Goal: Task Accomplishment & Management: Manage account settings

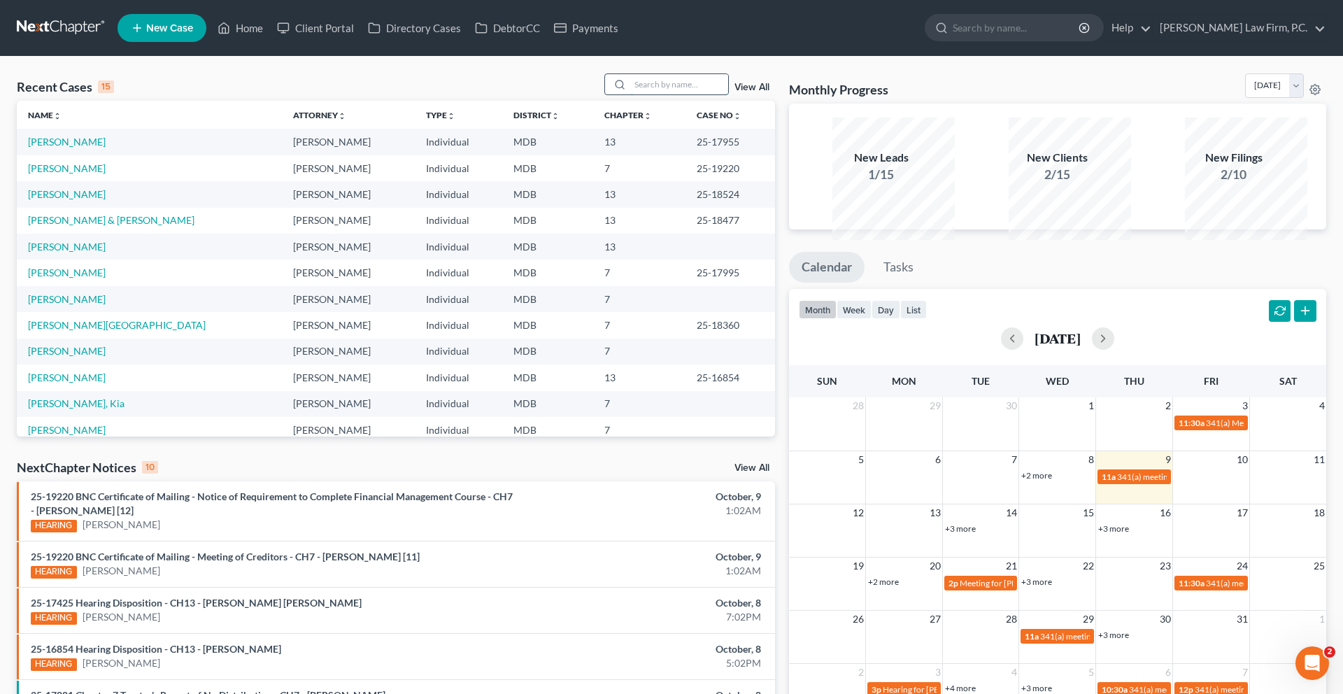
click at [630, 94] on input "search" at bounding box center [679, 84] width 98 height 20
type input "[PERSON_NAME]"
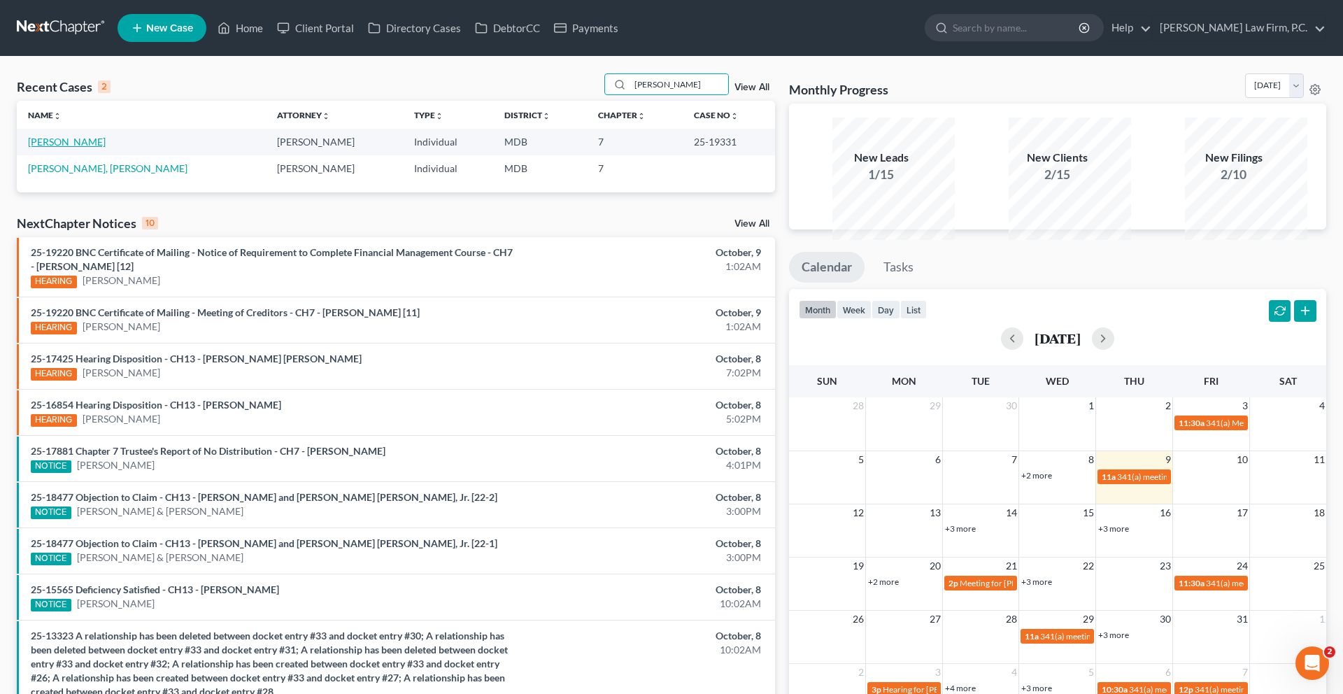
click at [87, 148] on link "[PERSON_NAME]" at bounding box center [67, 142] width 78 height 12
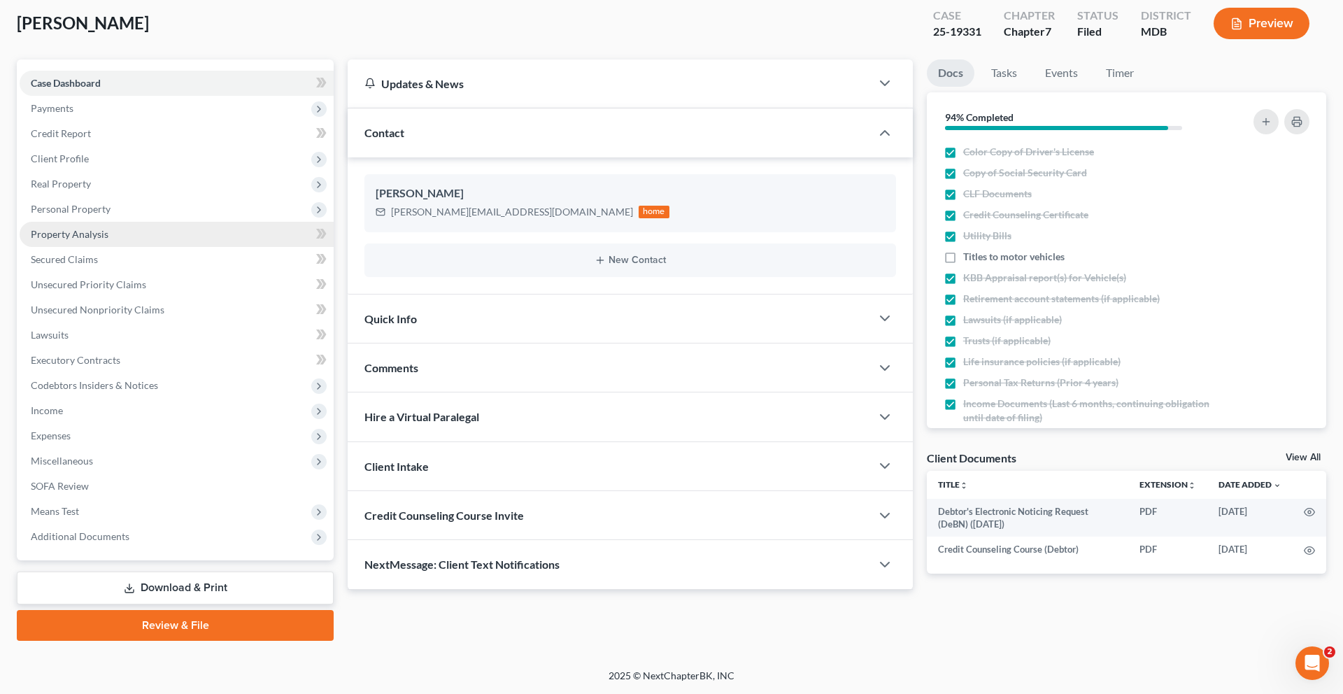
scroll to position [144, 0]
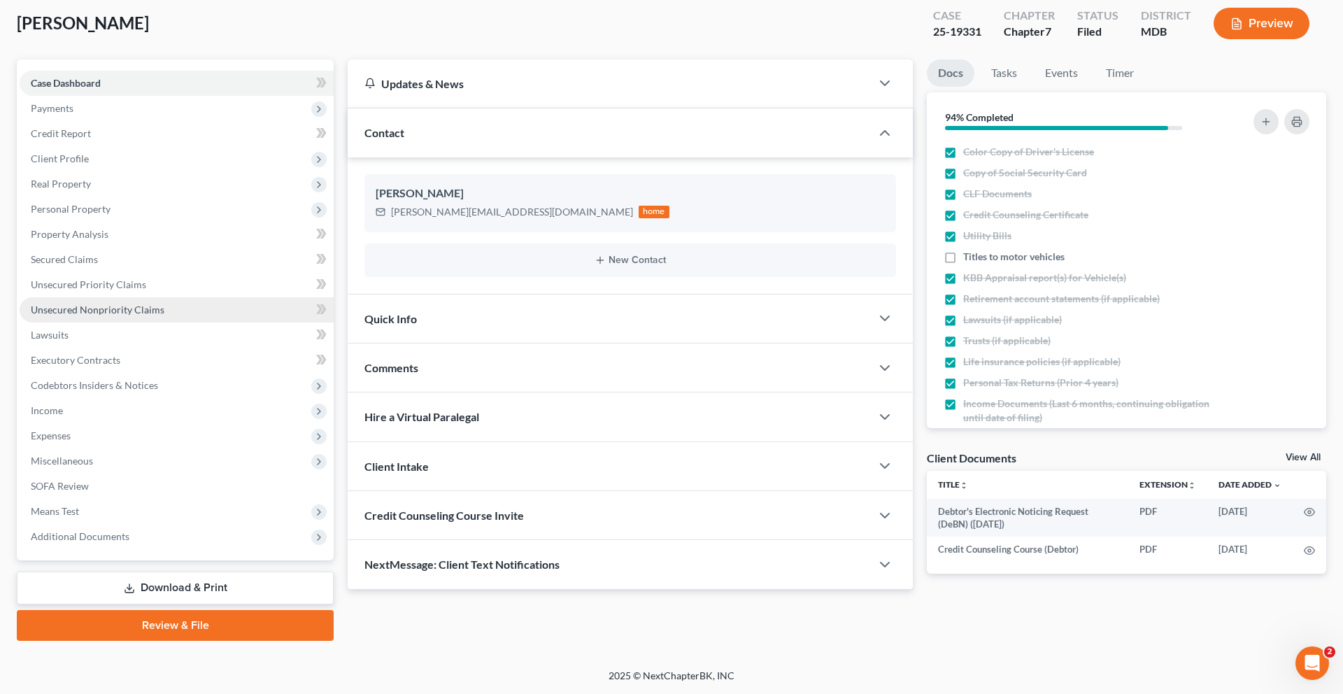
click at [116, 315] on span "Unsecured Nonpriority Claims" at bounding box center [98, 310] width 134 height 12
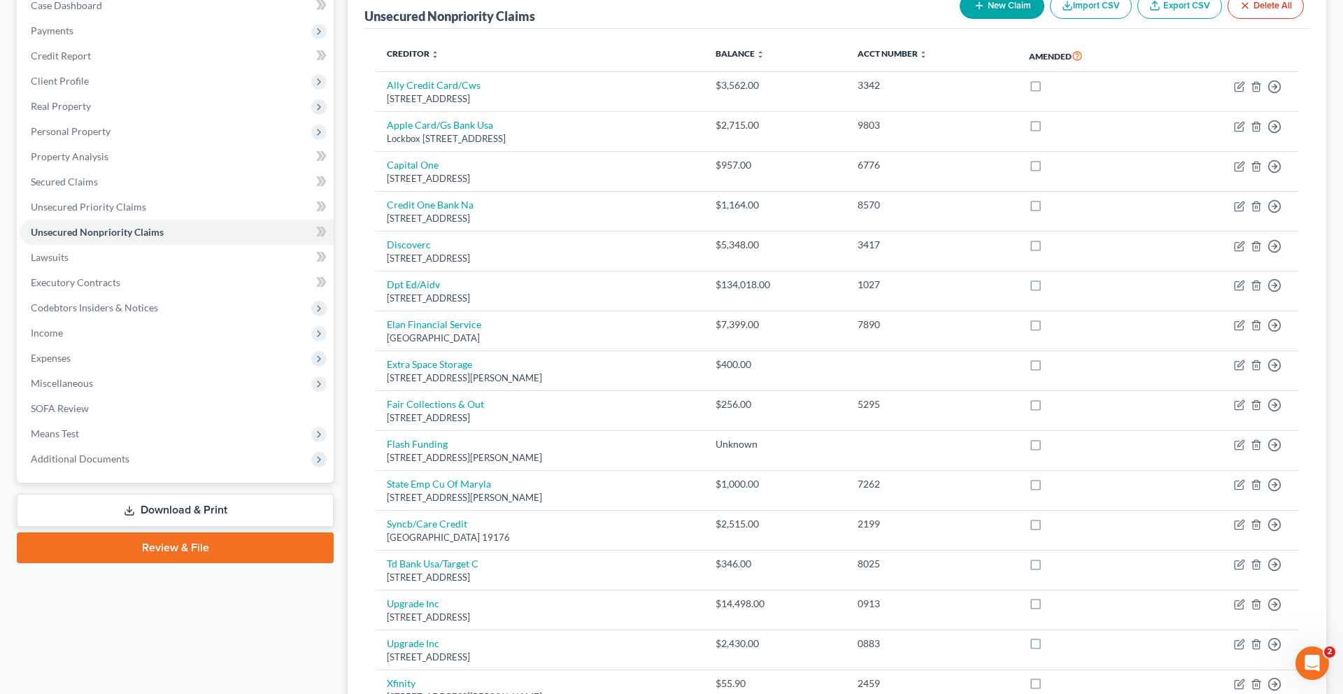
scroll to position [276, 0]
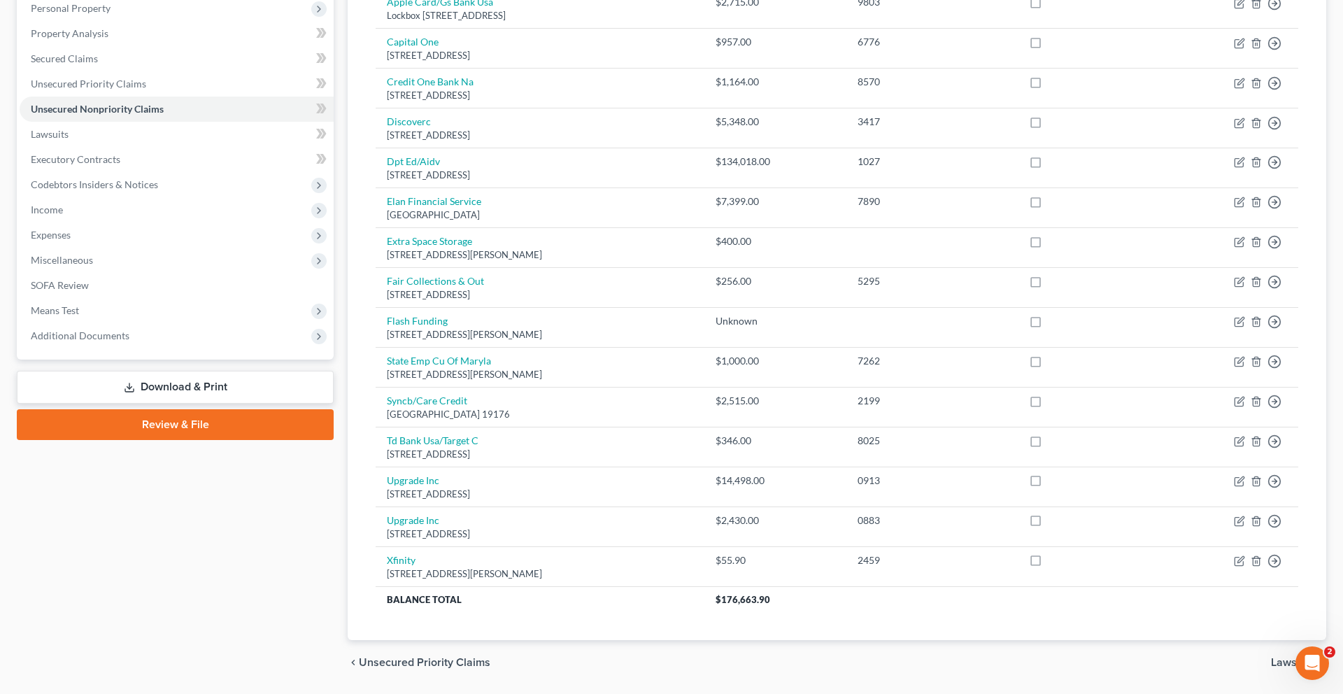
click at [176, 404] on link "Download & Print" at bounding box center [175, 387] width 317 height 33
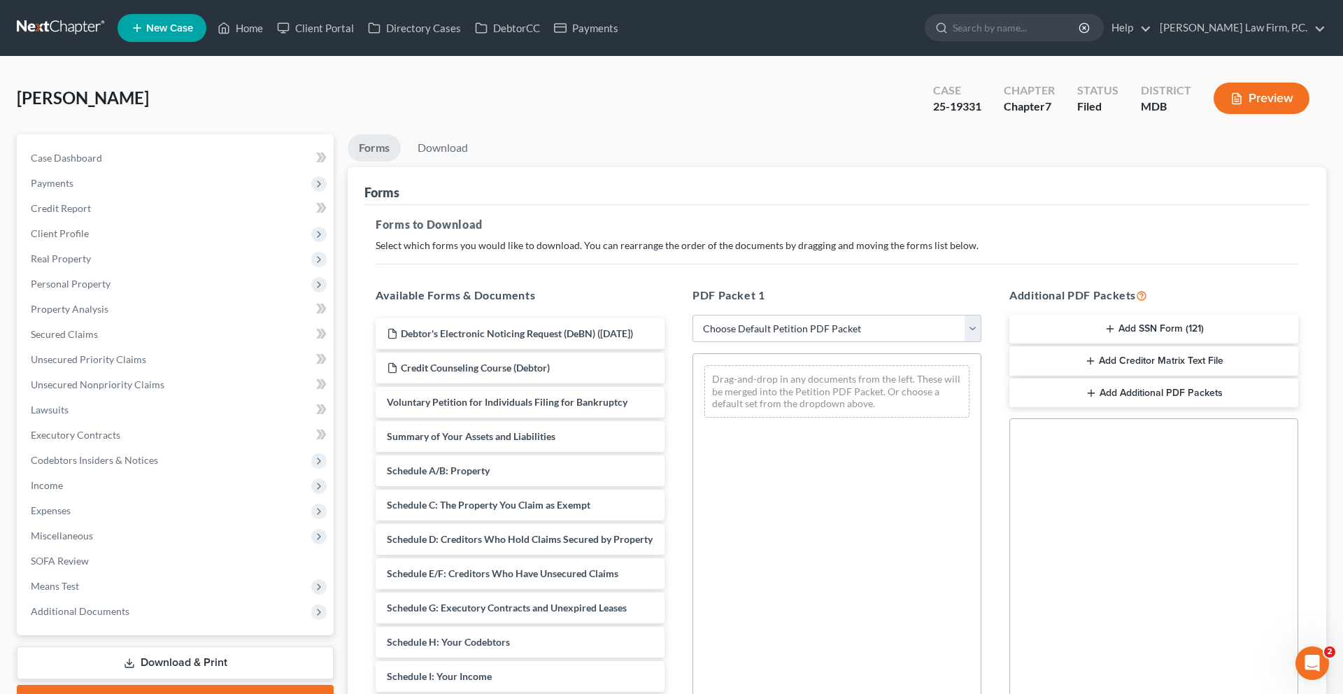
scroll to position [298, 0]
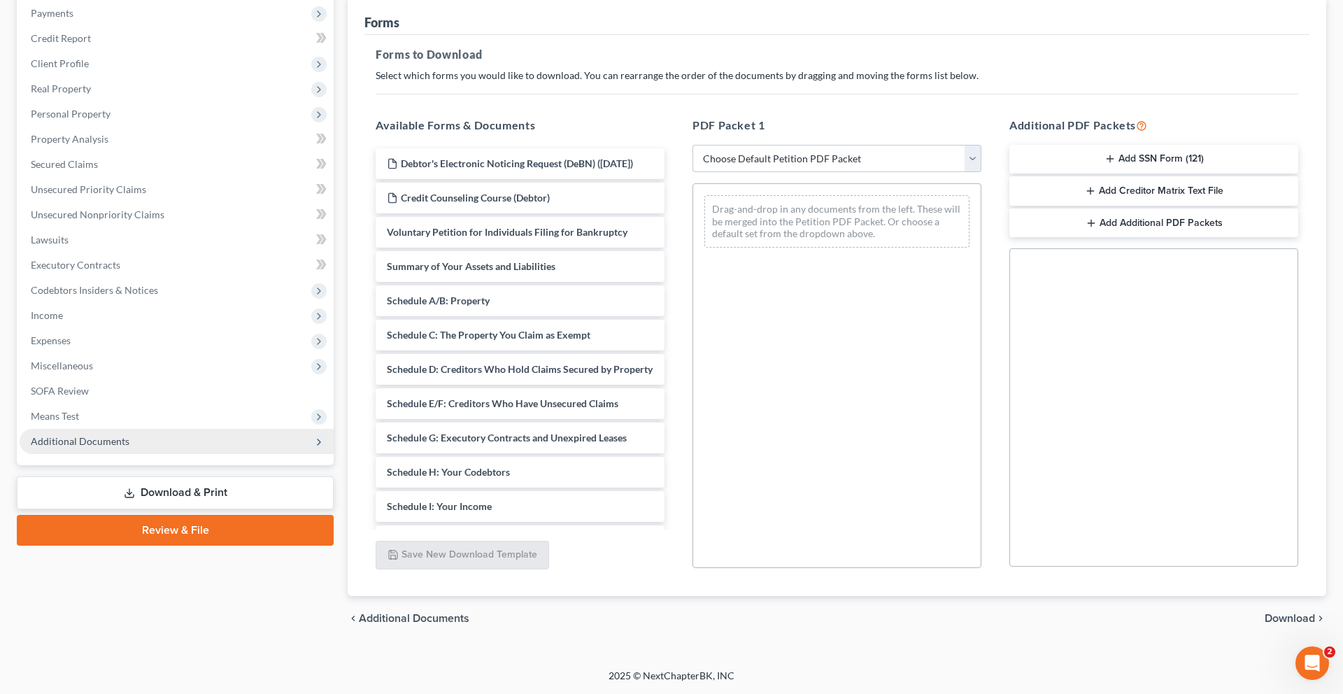
click at [127, 447] on span "Additional Documents" at bounding box center [177, 441] width 314 height 25
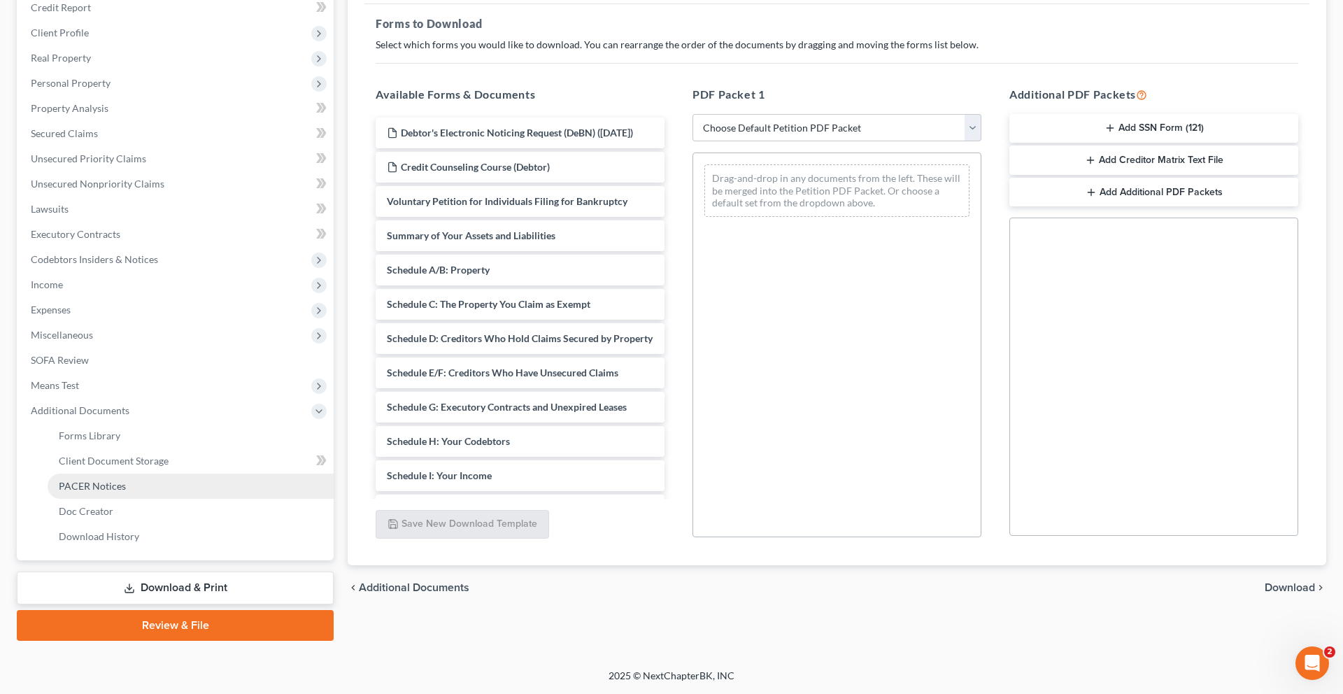
click at [126, 492] on span "PACER Notices" at bounding box center [92, 486] width 67 height 12
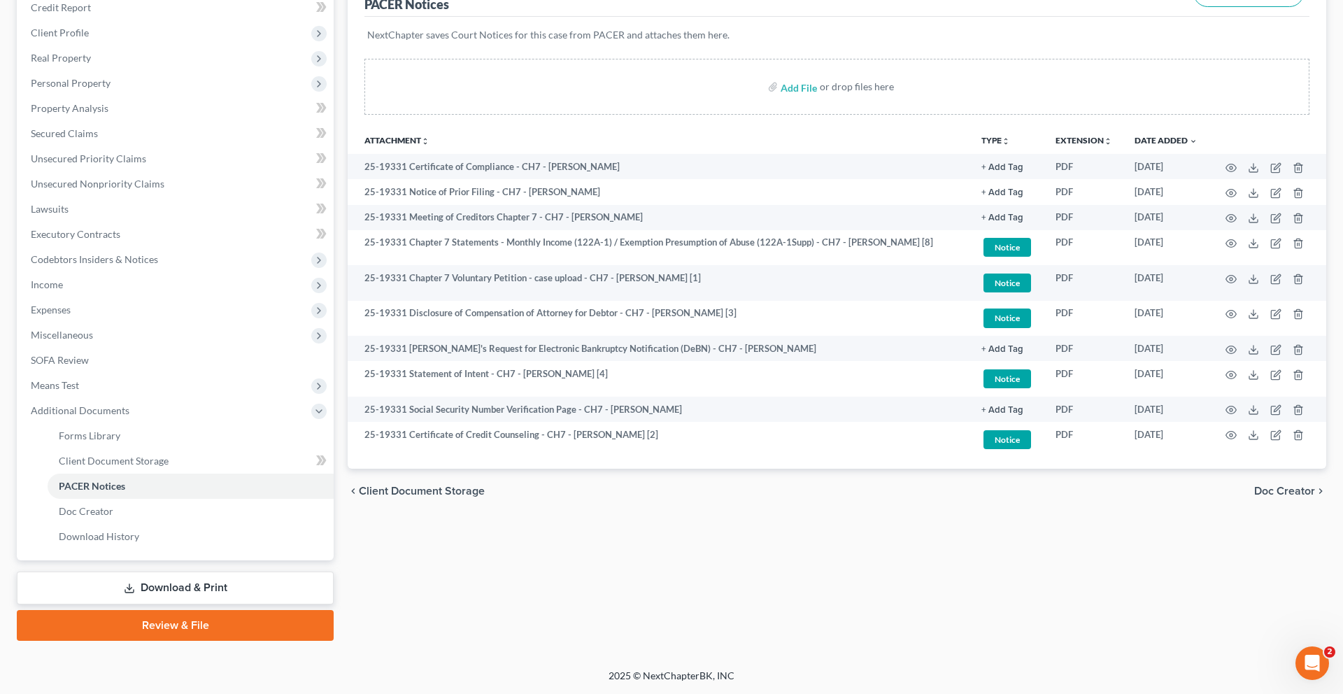
scroll to position [421, 0]
click at [125, 178] on span "Unsecured Nonpriority Claims" at bounding box center [98, 184] width 134 height 12
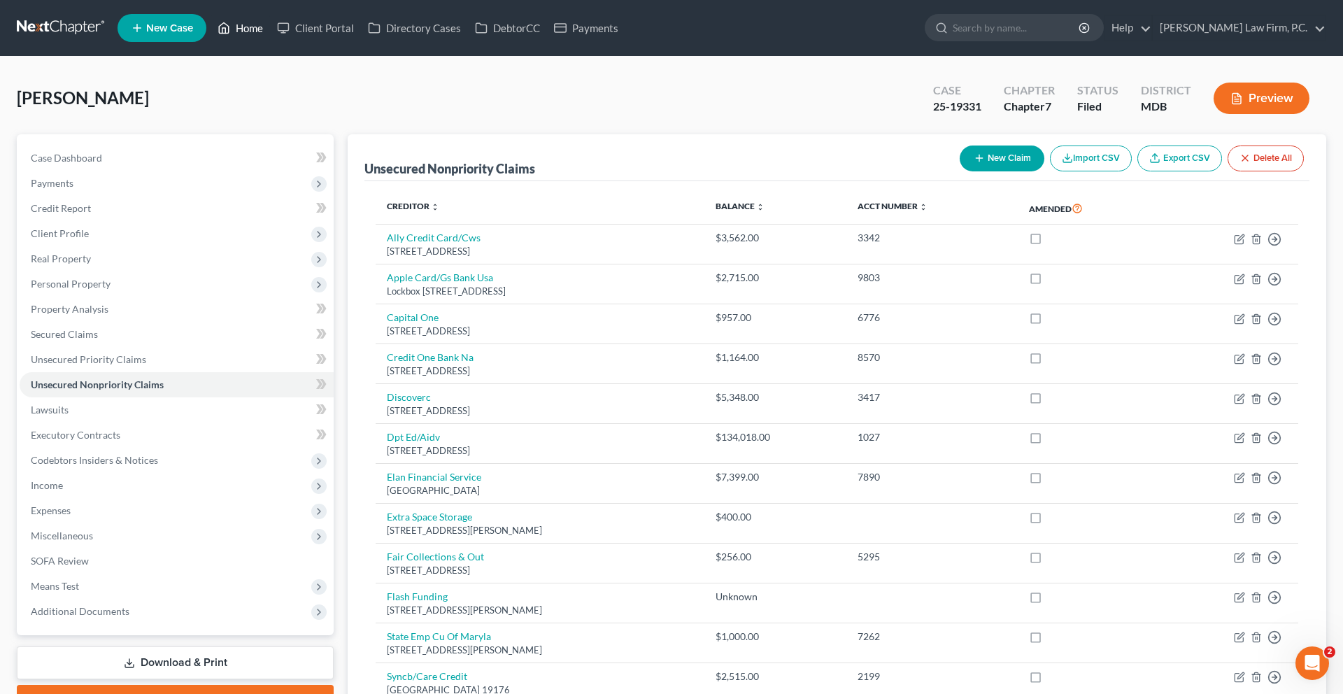
click at [270, 41] on link "Home" at bounding box center [240, 27] width 59 height 25
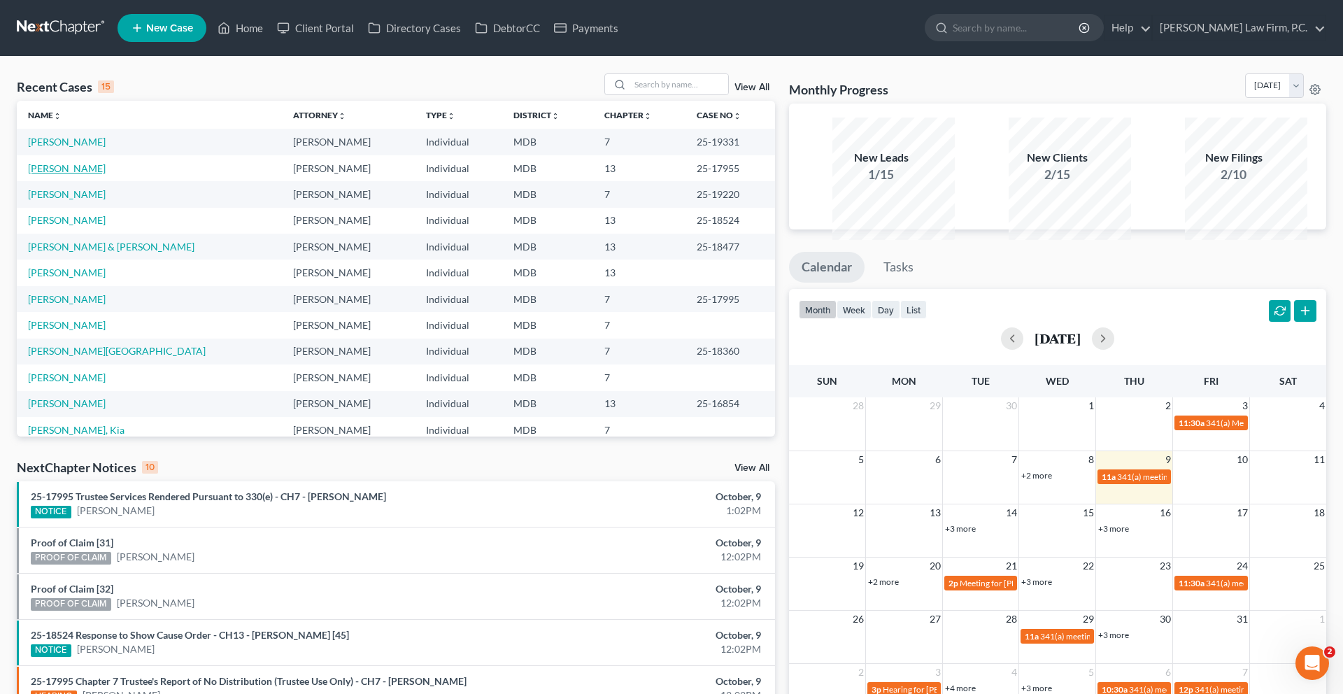
click at [76, 174] on link "[PERSON_NAME]" at bounding box center [67, 168] width 78 height 12
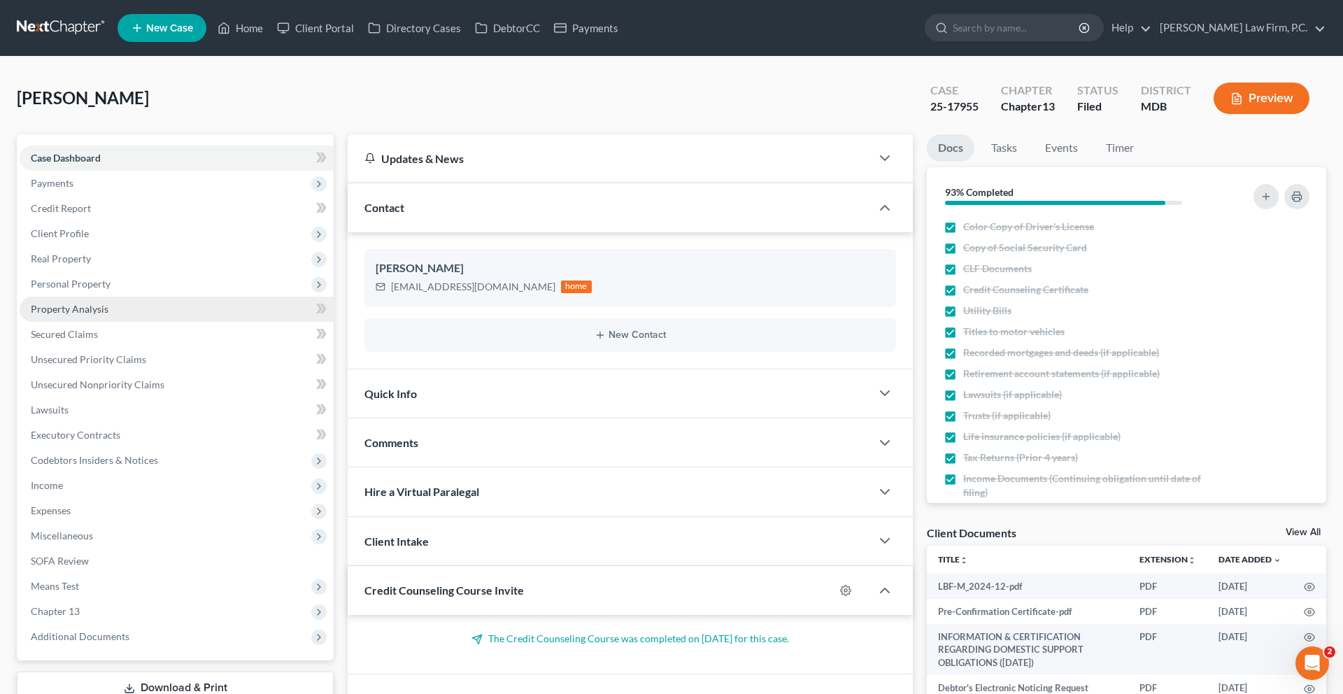
click at [101, 315] on span "Property Analysis" at bounding box center [70, 309] width 78 height 12
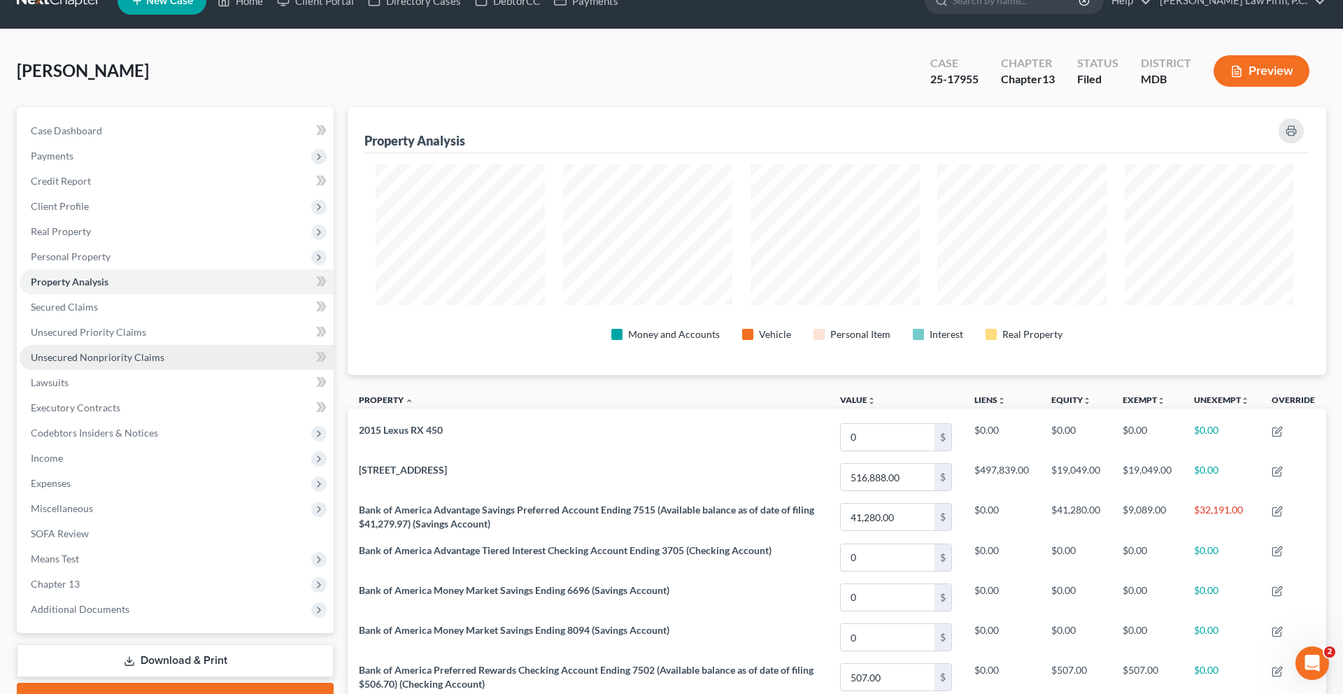
scroll to position [33, 0]
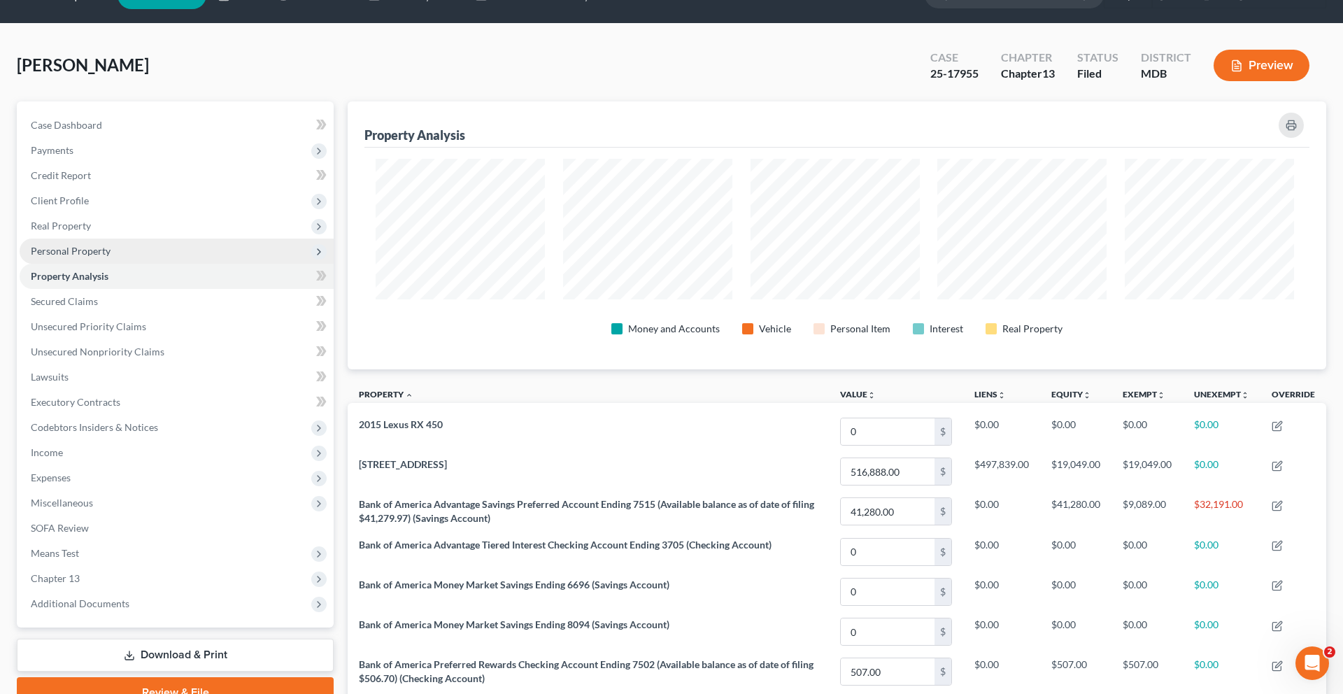
click at [101, 257] on span "Personal Property" at bounding box center [71, 251] width 80 height 12
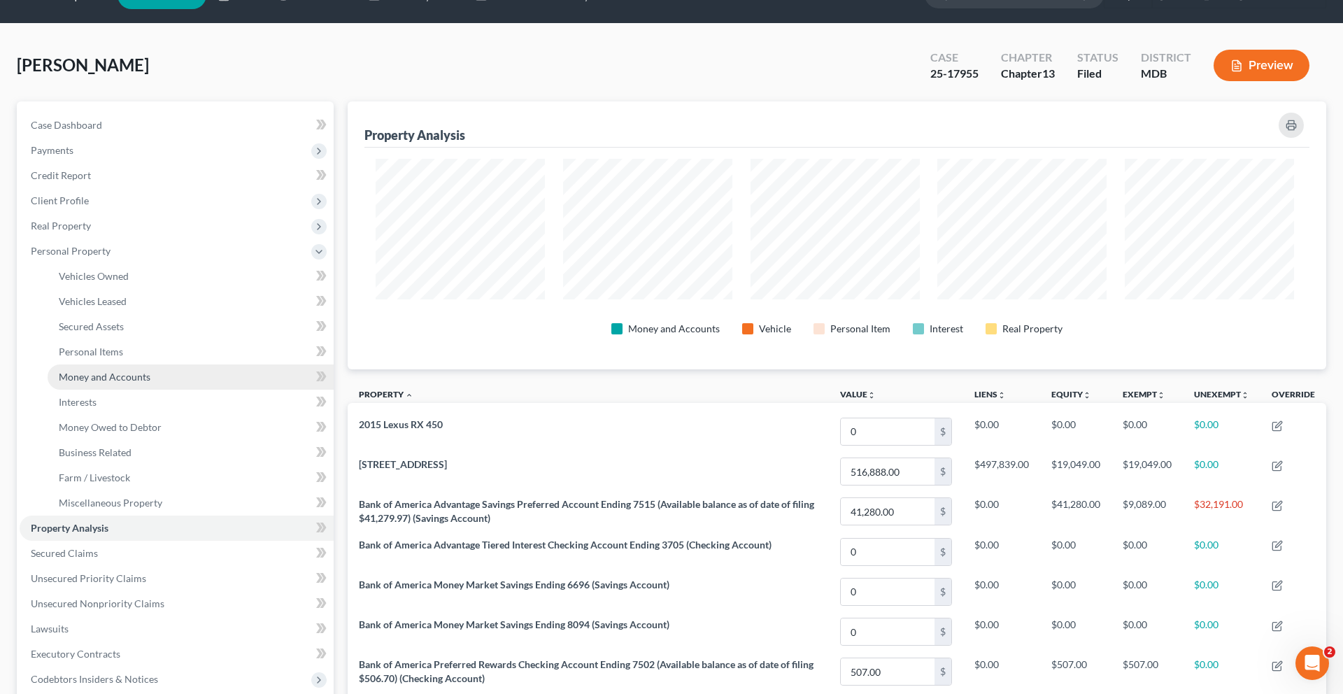
click at [124, 383] on span "Money and Accounts" at bounding box center [105, 377] width 92 height 12
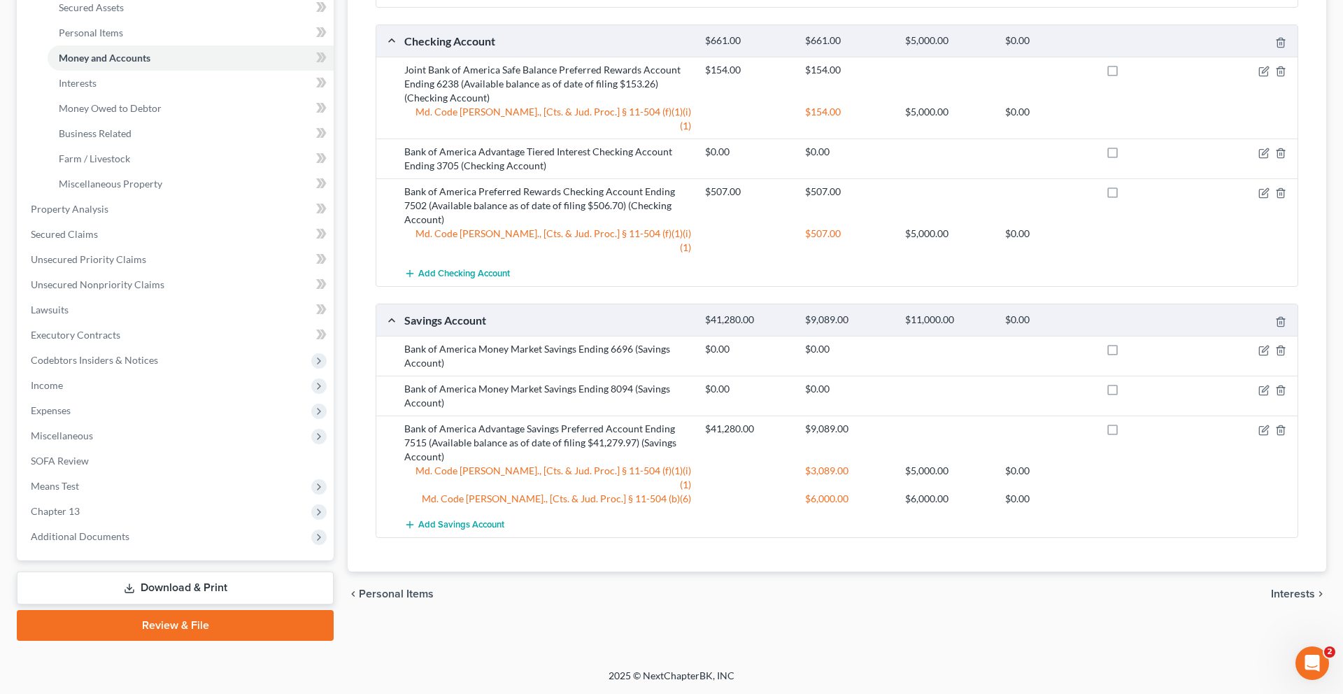
scroll to position [602, 0]
click at [1259, 427] on icon "button" at bounding box center [1263, 431] width 8 height 8
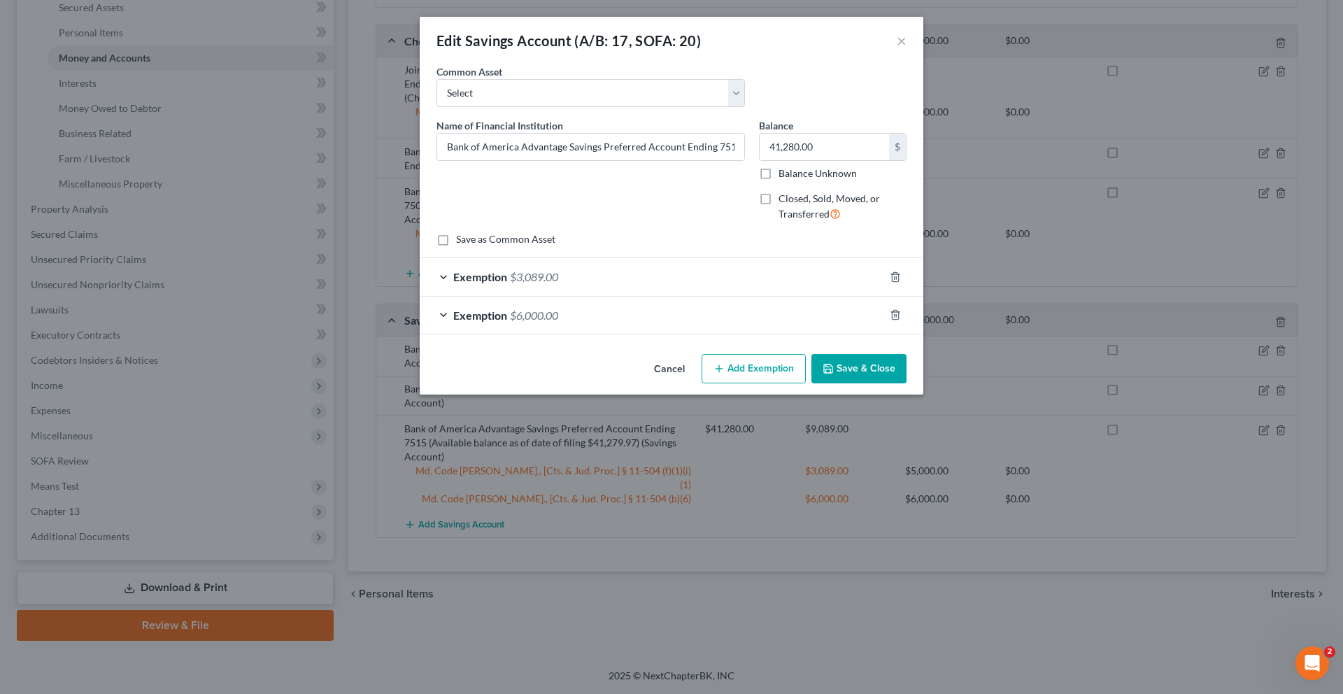
click at [632, 295] on div "Exemption $3,089.00" at bounding box center [652, 276] width 464 height 37
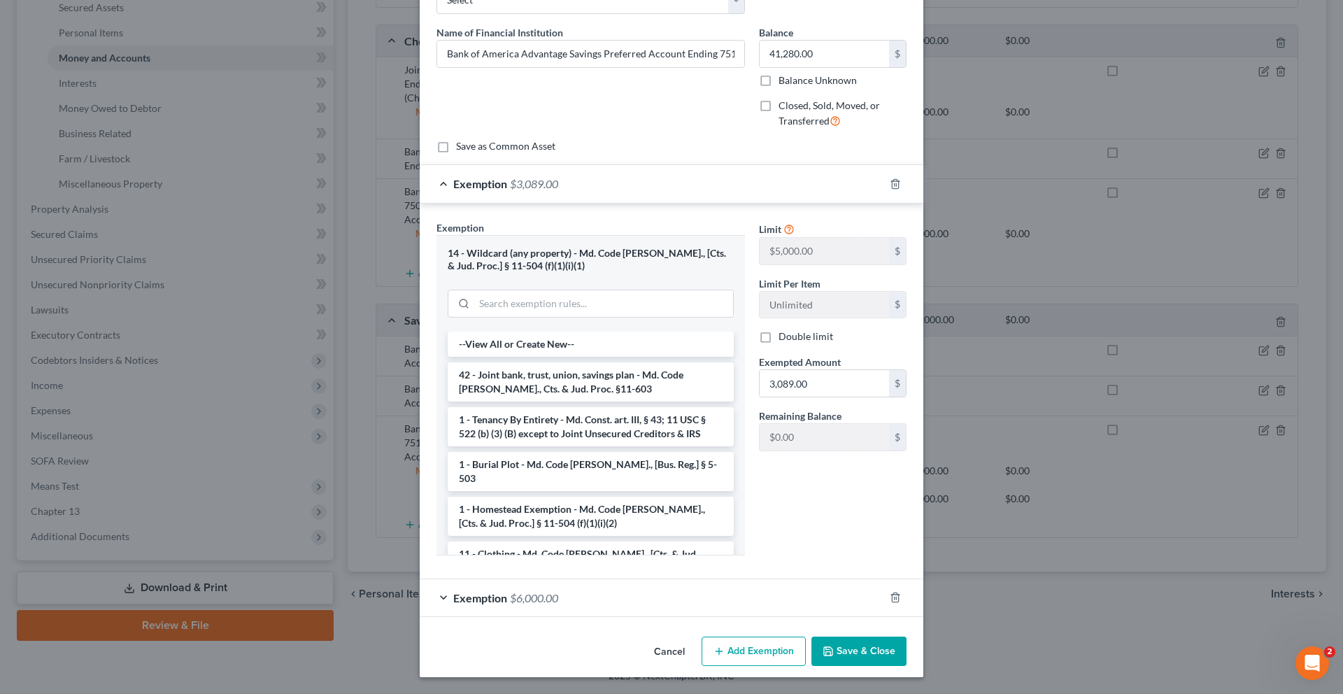
scroll to position [287, 0]
click at [577, 585] on div "Exemption $6,000.00" at bounding box center [652, 597] width 464 height 37
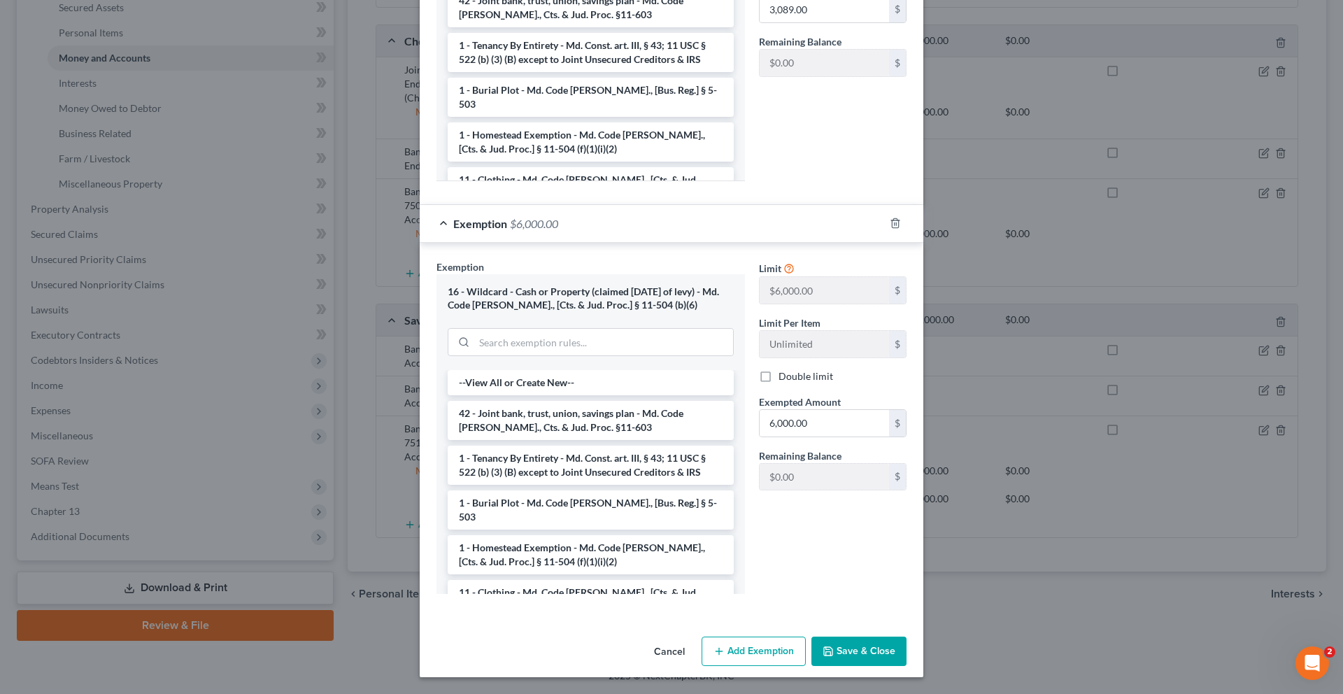
scroll to position [754, 0]
click at [686, 644] on button "Cancel" at bounding box center [669, 652] width 53 height 28
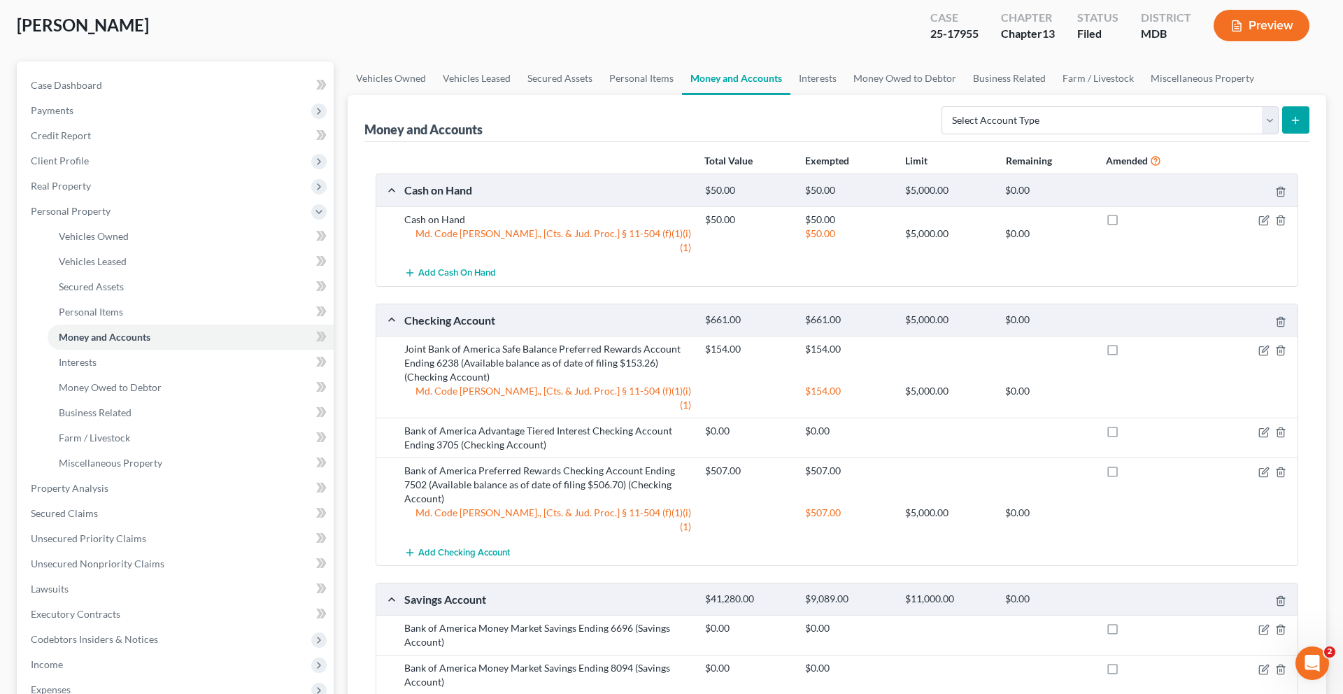
scroll to position [0, 0]
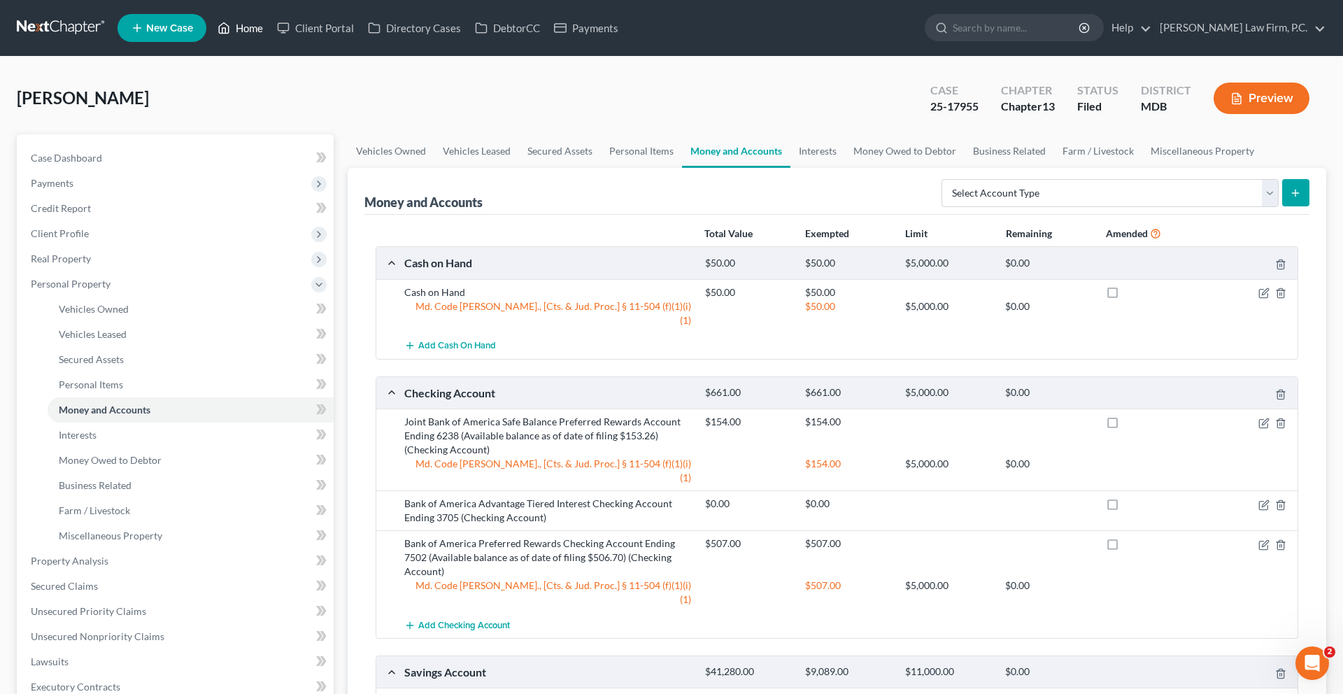
click at [270, 38] on link "Home" at bounding box center [240, 27] width 59 height 25
